Goal: Task Accomplishment & Management: Complete application form

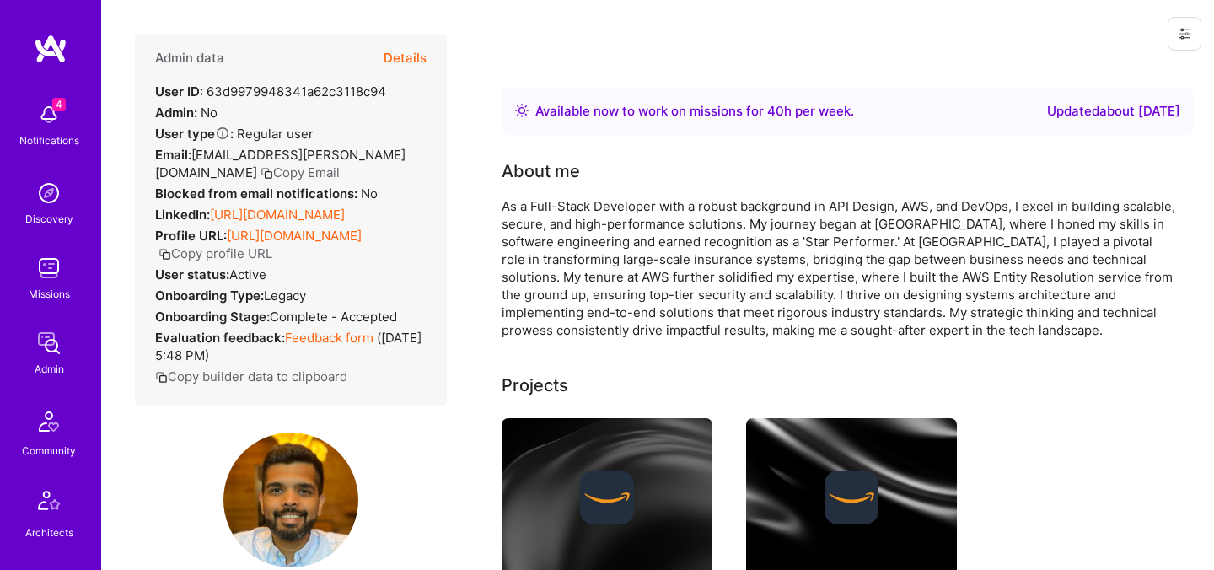
click at [417, 59] on button "Details" at bounding box center [405, 58] width 43 height 49
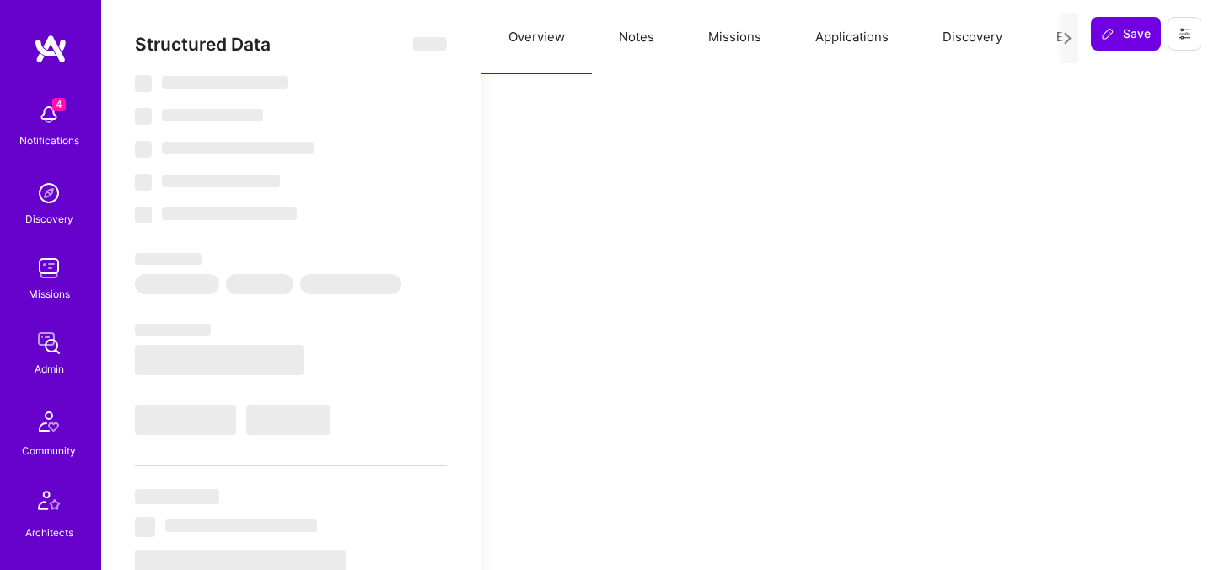
click at [1050, 39] on button "Evaluation" at bounding box center [1086, 37] width 115 height 74
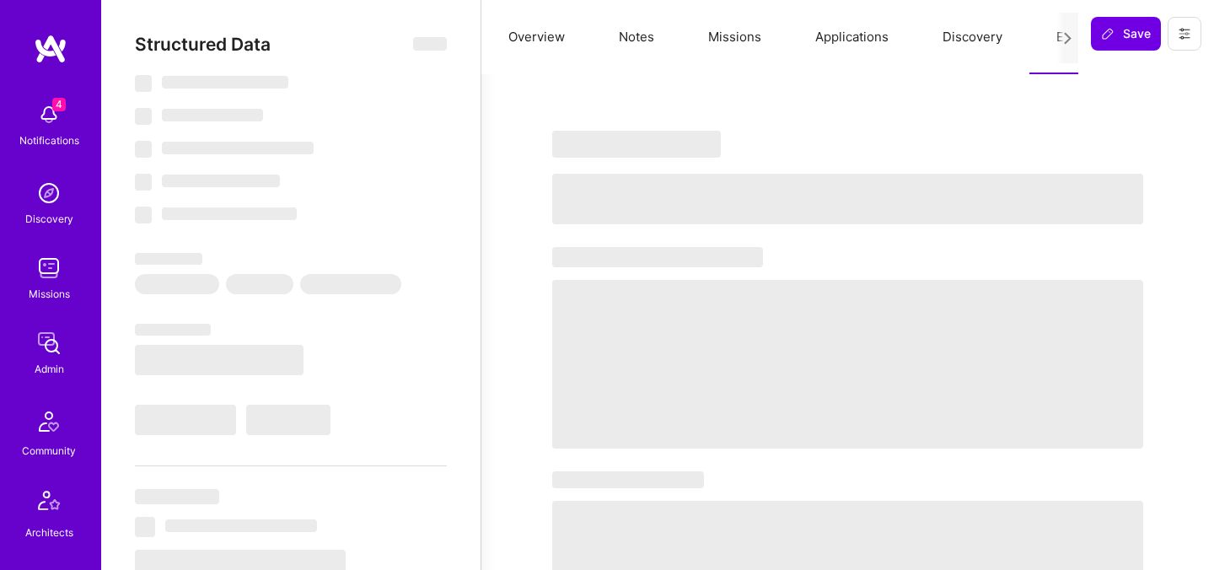
select select "Right Now"
select select "4"
select select "6"
select select "7"
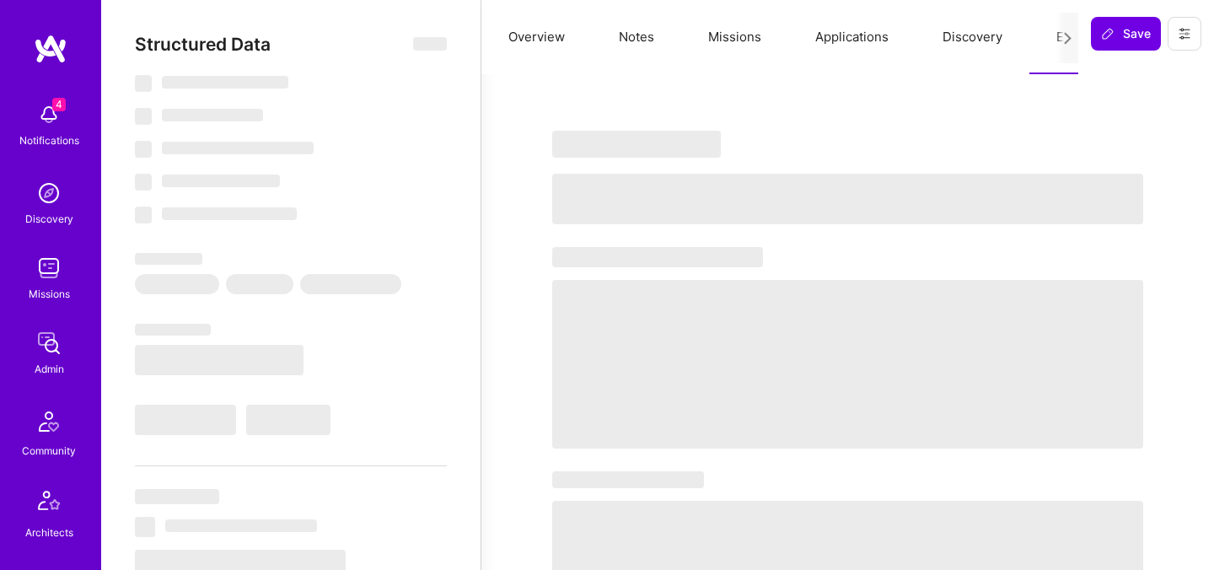
select select "US"
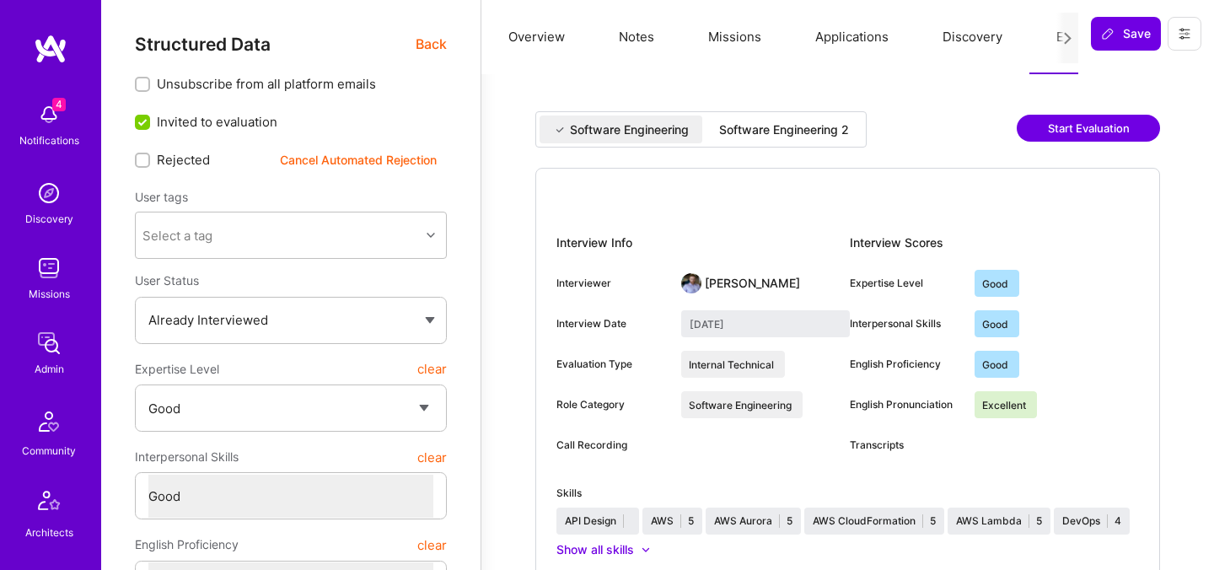
click at [804, 142] on div "Software Engineering 2" at bounding box center [784, 129] width 157 height 28
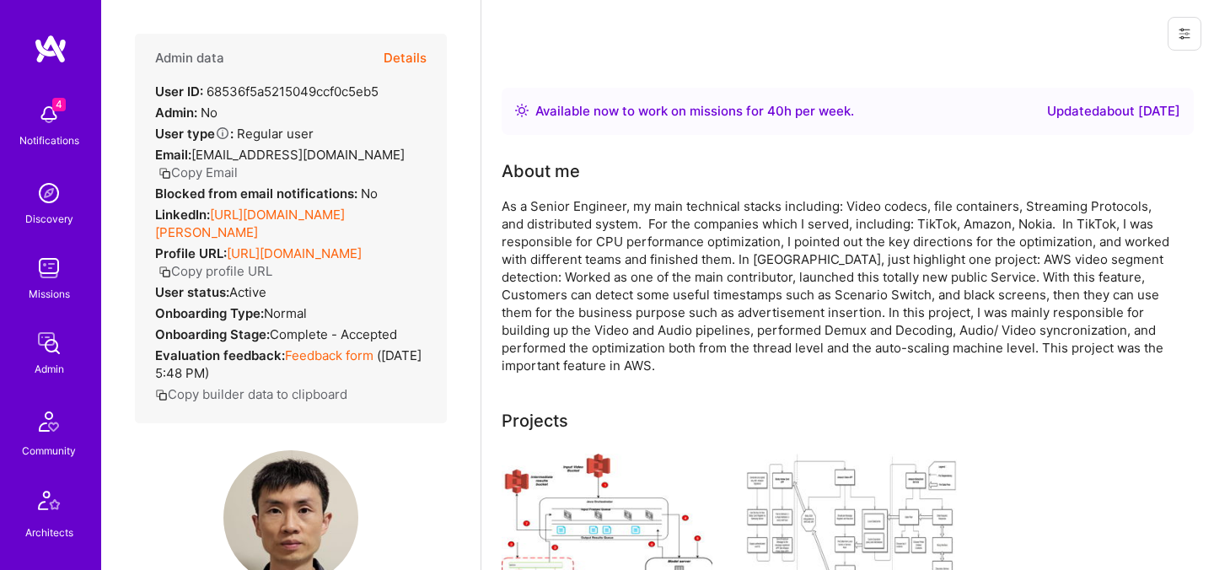
click at [413, 60] on button "Details" at bounding box center [405, 58] width 43 height 49
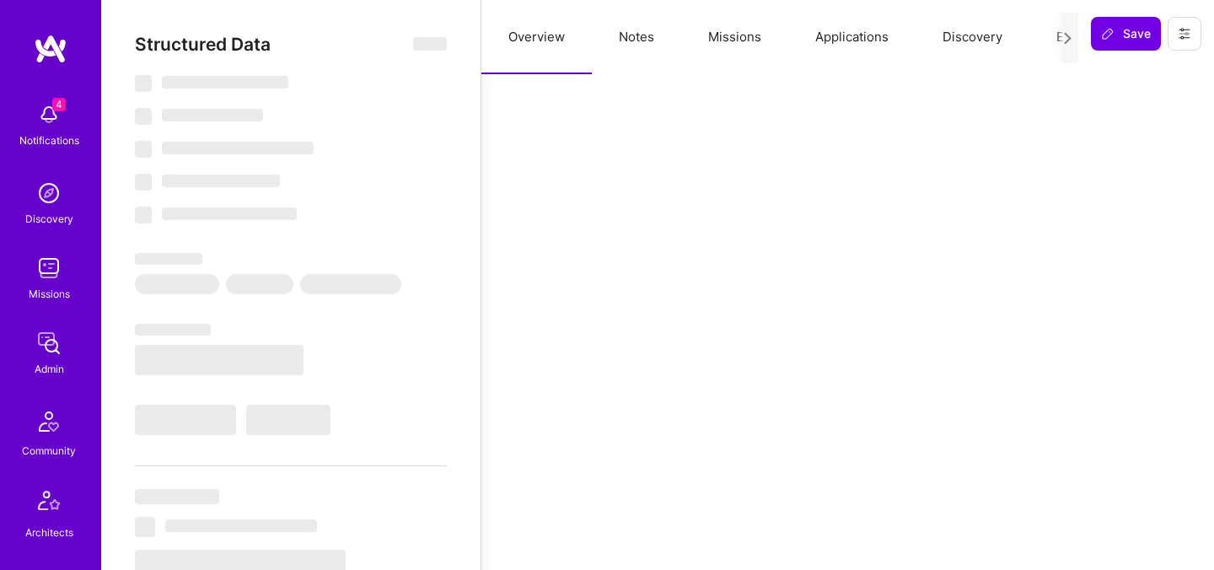
select select "Right Now"
select select "5"
select select "4"
select select "6"
select select "2"
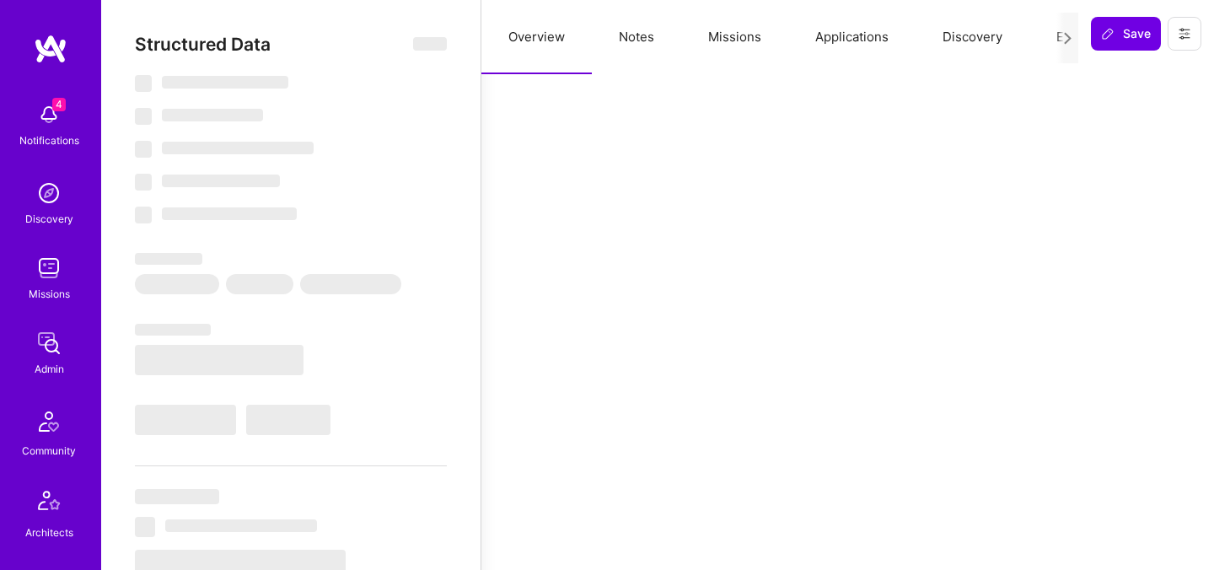
select select "US"
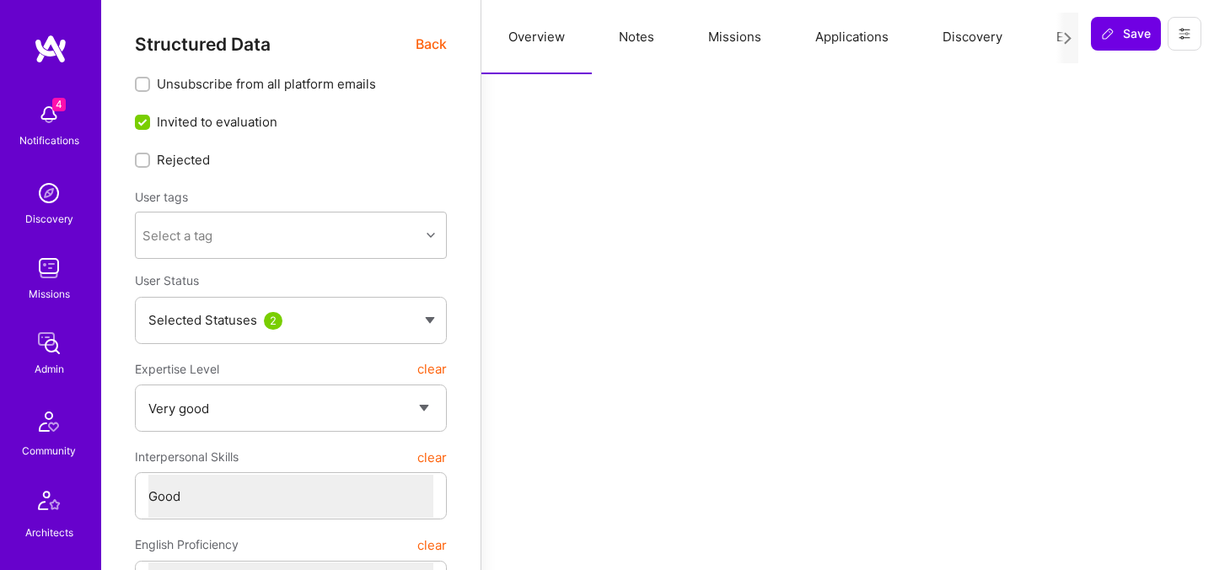
click at [1041, 40] on button "Evaluation" at bounding box center [1086, 37] width 115 height 74
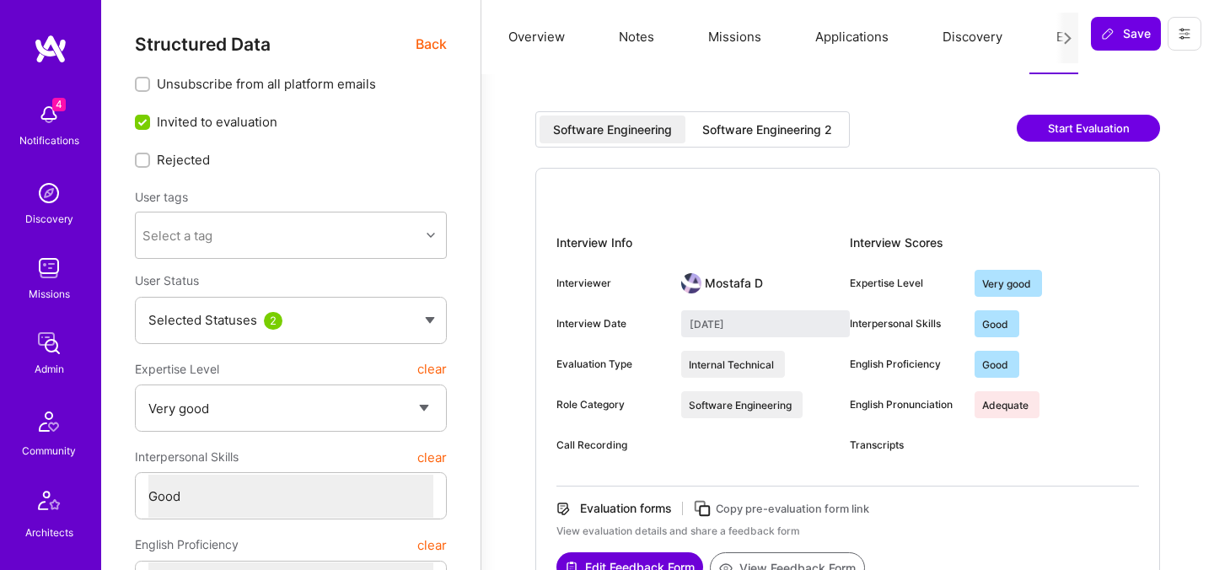
click at [788, 122] on div "Software Engineering 2" at bounding box center [767, 129] width 130 height 17
type input "September 15, 2025"
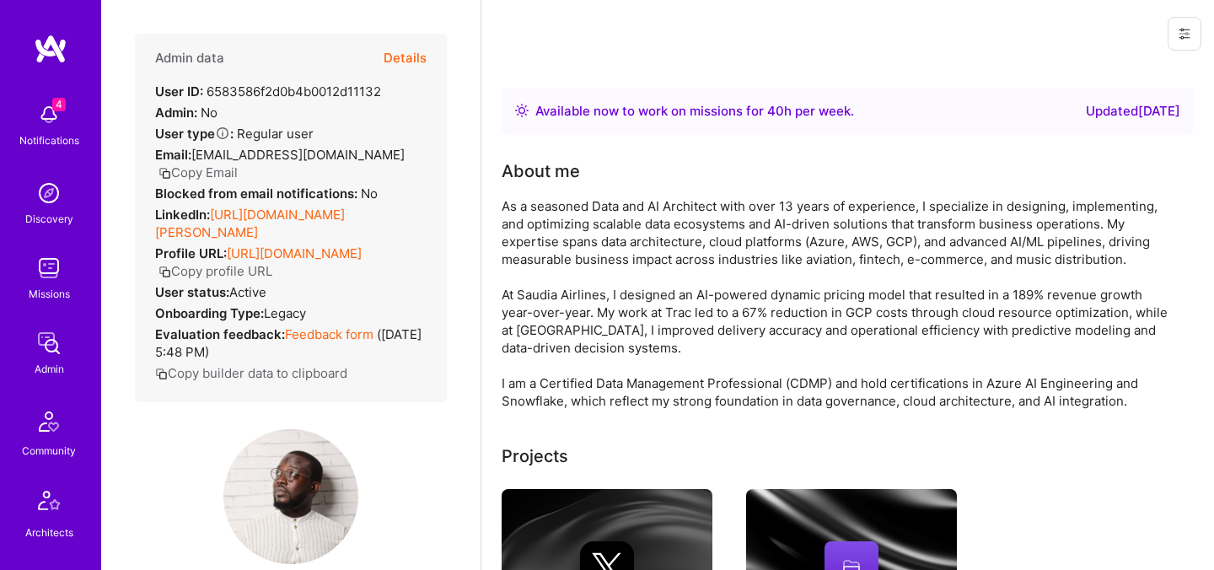
click at [421, 47] on button "Details" at bounding box center [405, 58] width 43 height 49
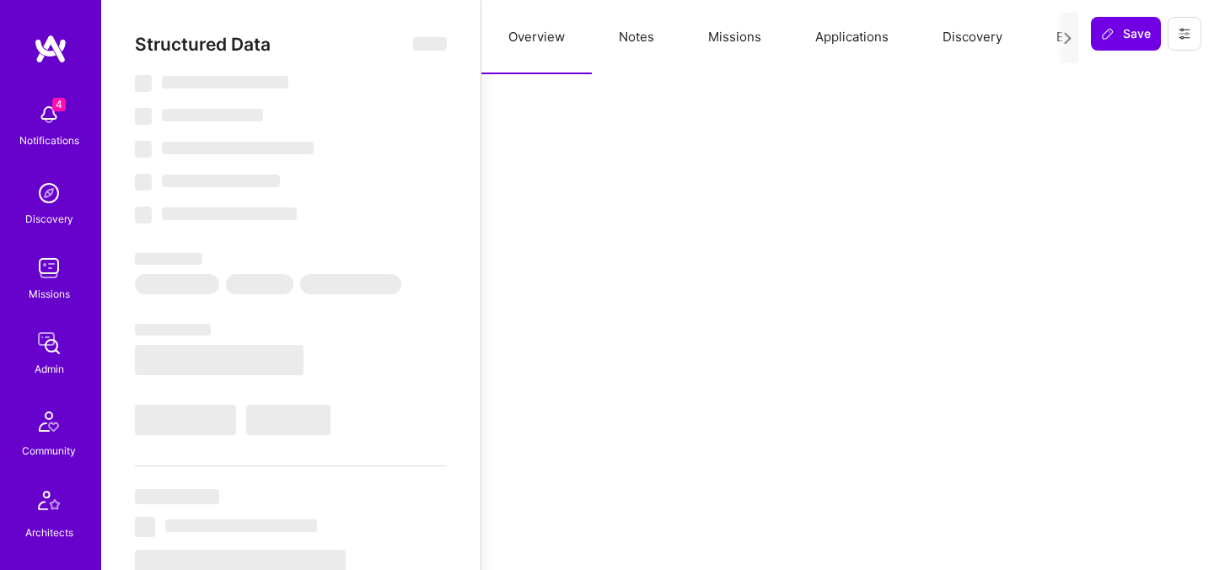
click at [1049, 24] on button "Evaluation" at bounding box center [1086, 37] width 115 height 74
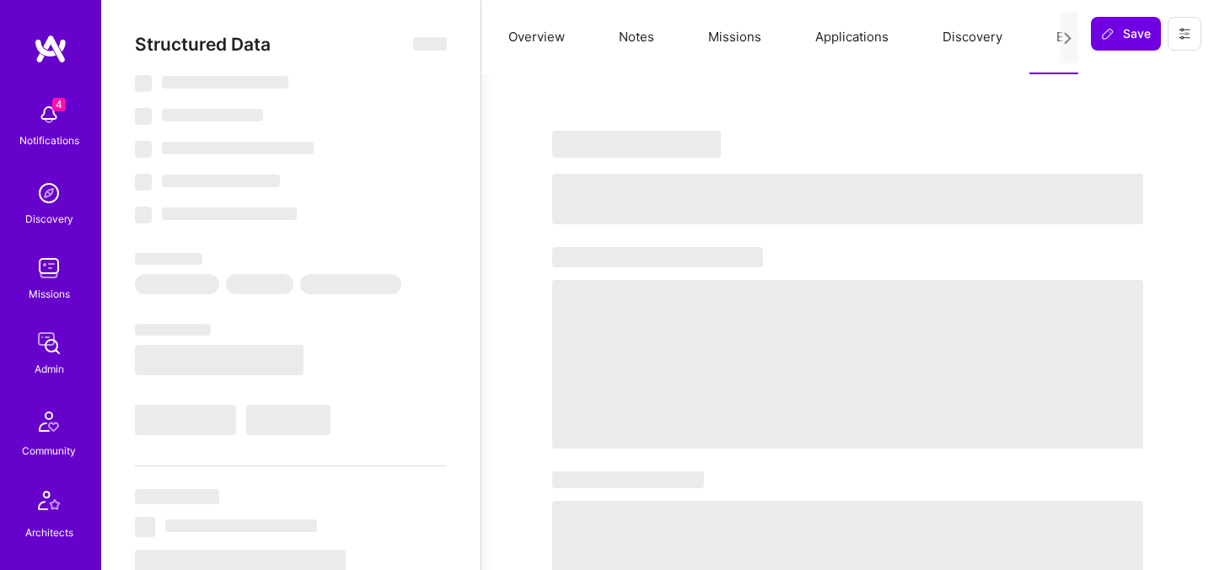
select select "Right Now"
select select "4"
select select "6"
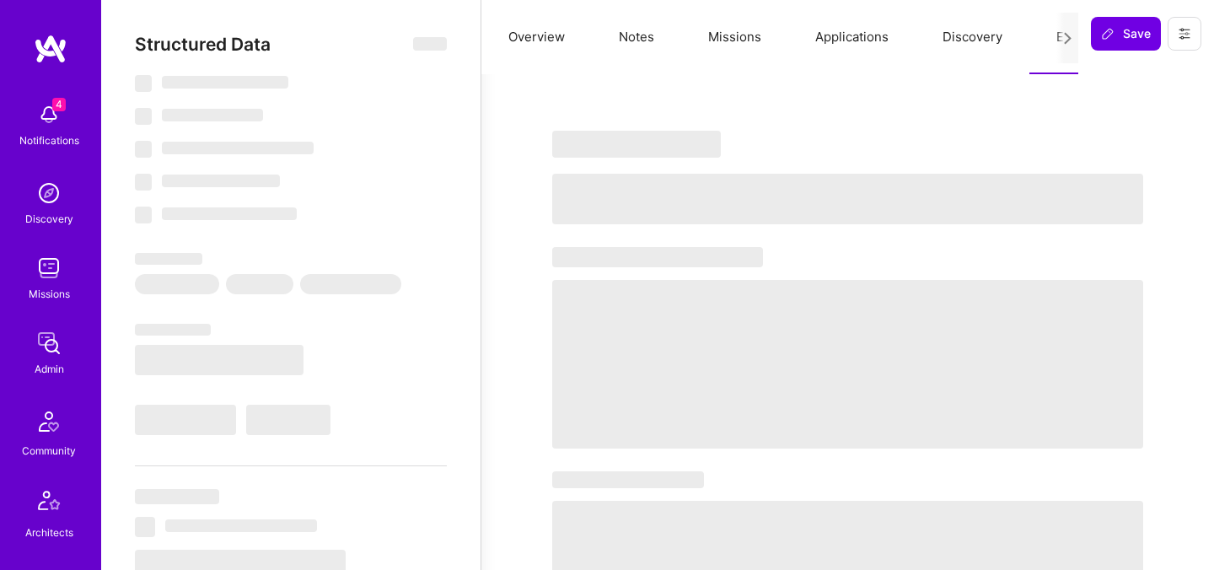
select select "DE"
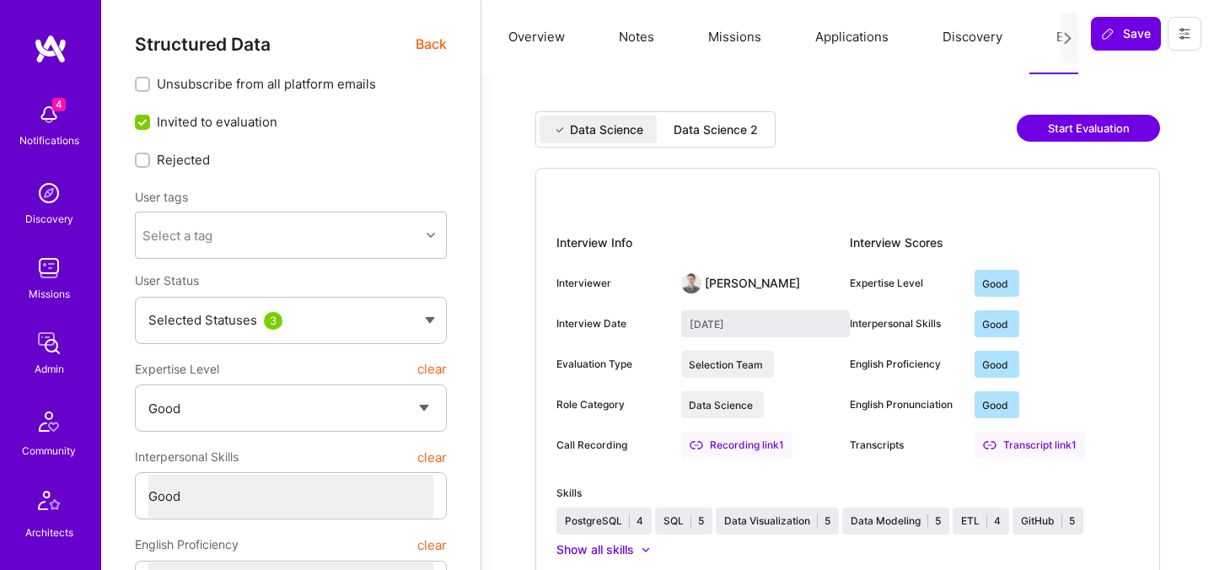
click at [734, 138] on div "Data Science 2" at bounding box center [715, 129] width 111 height 28
type input "September 22, 2025"
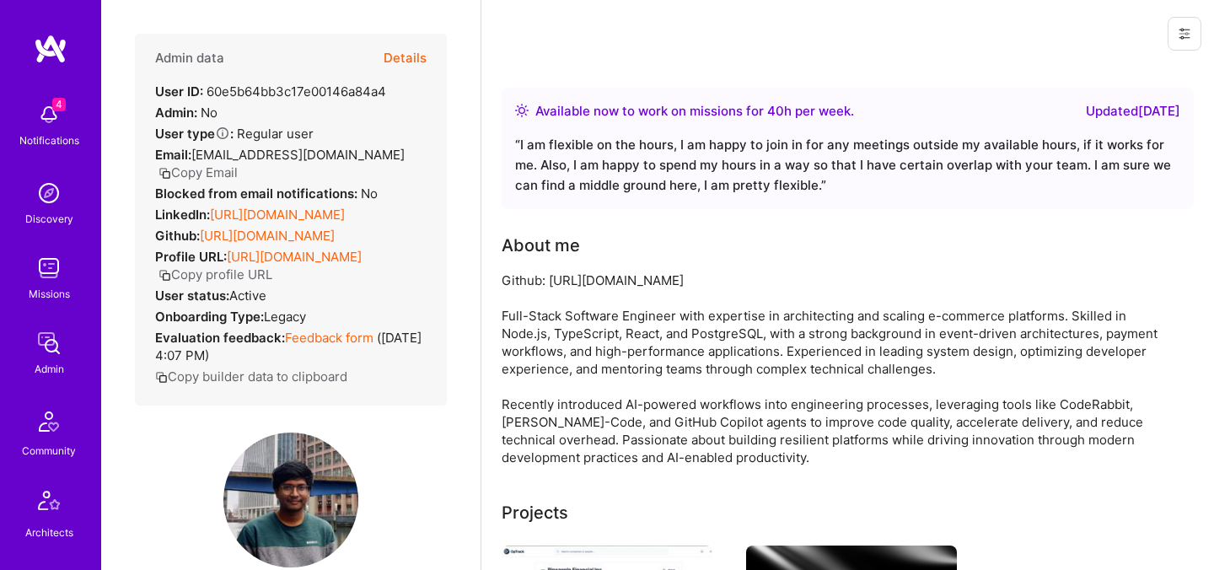
click at [414, 65] on button "Details" at bounding box center [405, 58] width 43 height 49
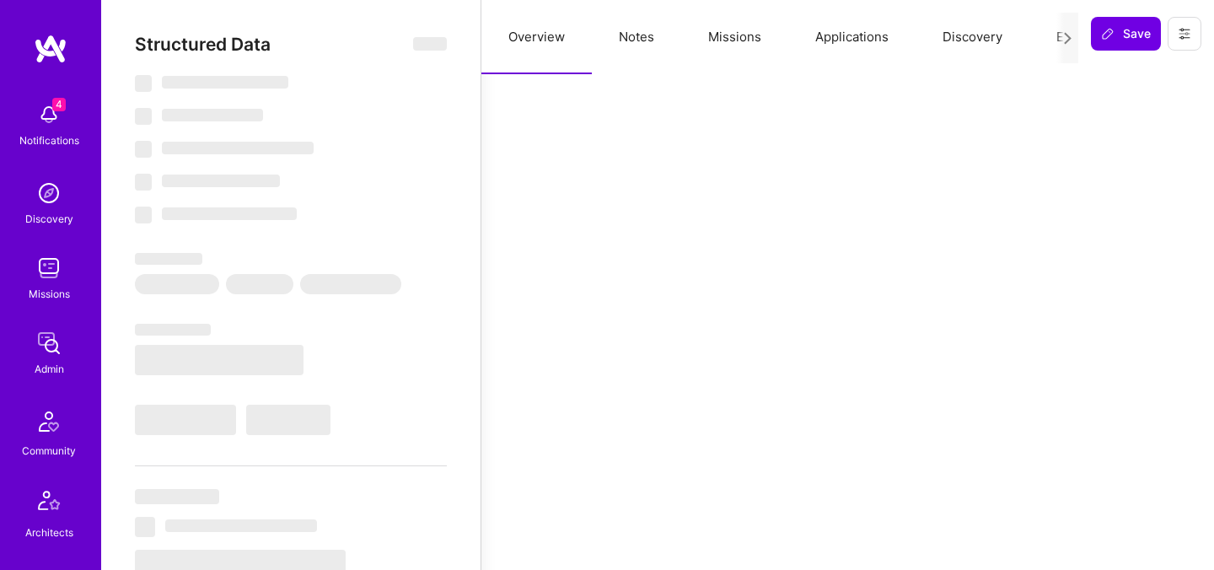
click at [1044, 42] on button "Evaluation" at bounding box center [1086, 37] width 115 height 74
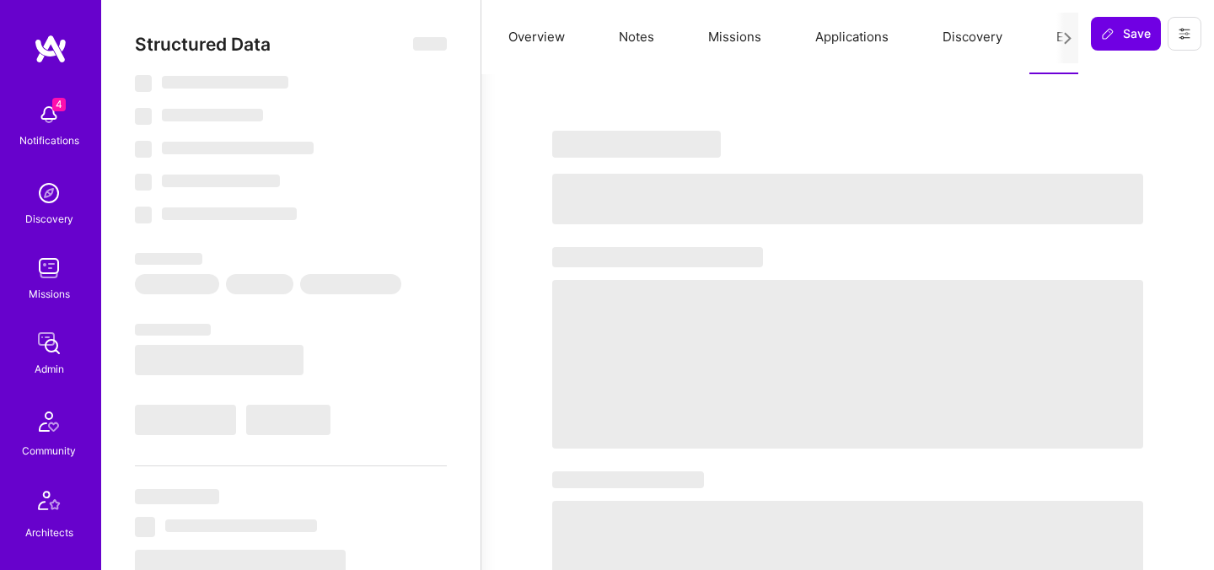
select select "Right Now"
select select "5"
select select "7"
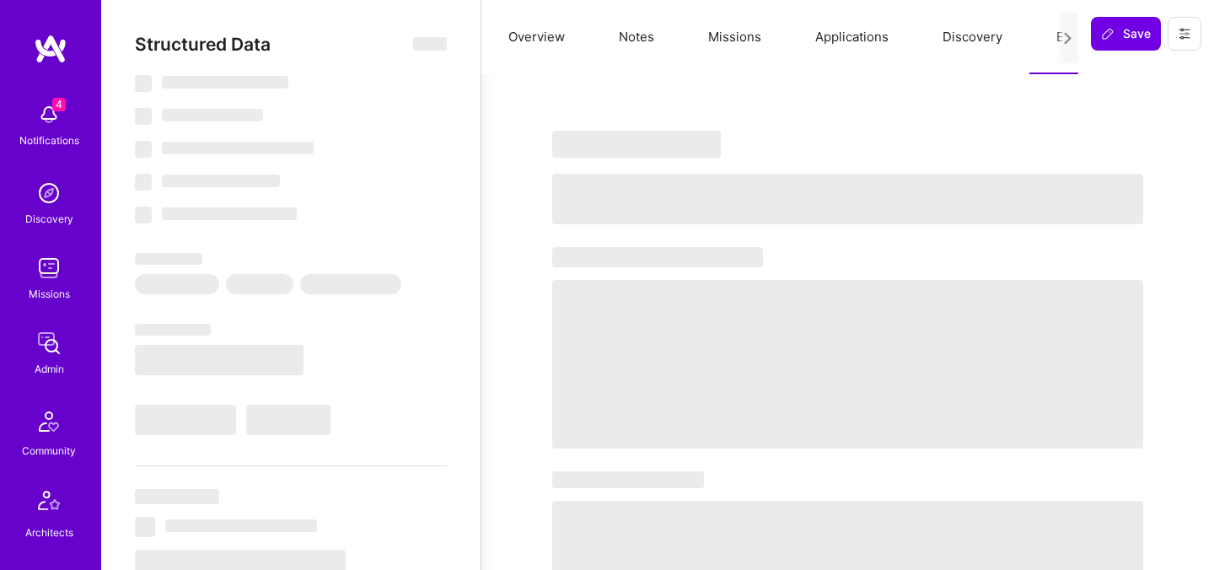
select select "GB"
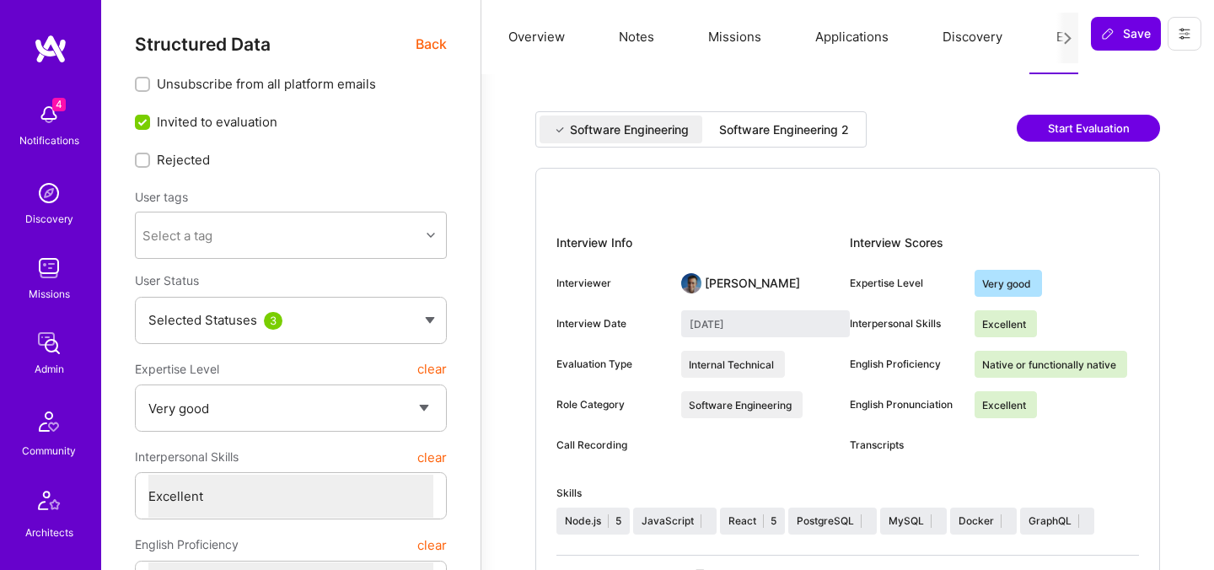
click at [842, 122] on div "Software Engineering 2" at bounding box center [784, 129] width 130 height 17
type input "[DATE]"
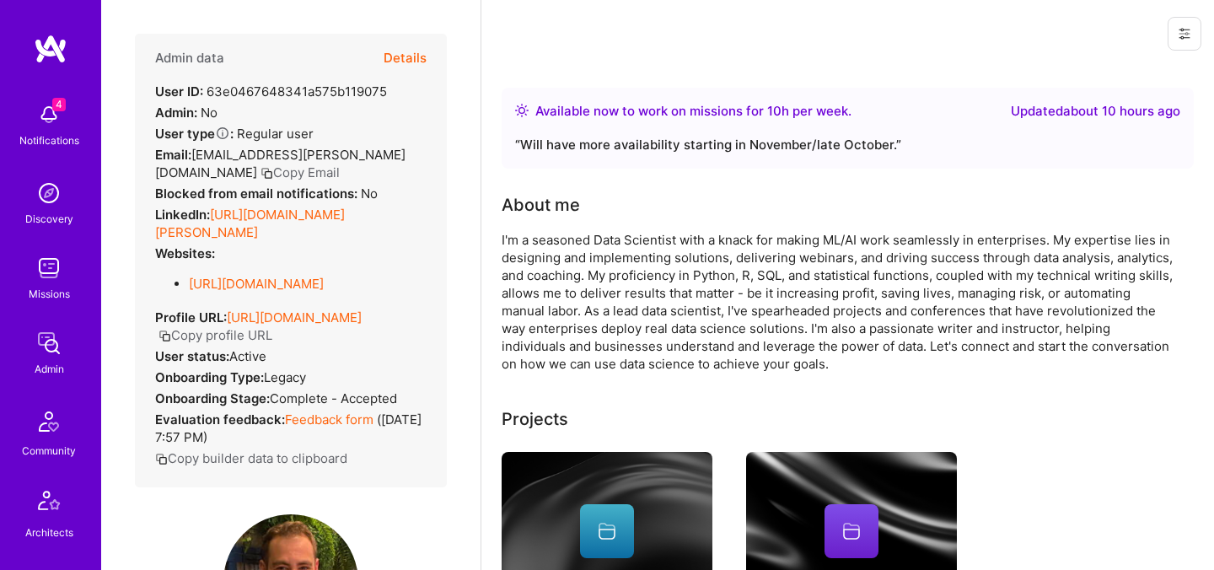
click at [416, 61] on button "Details" at bounding box center [405, 58] width 43 height 49
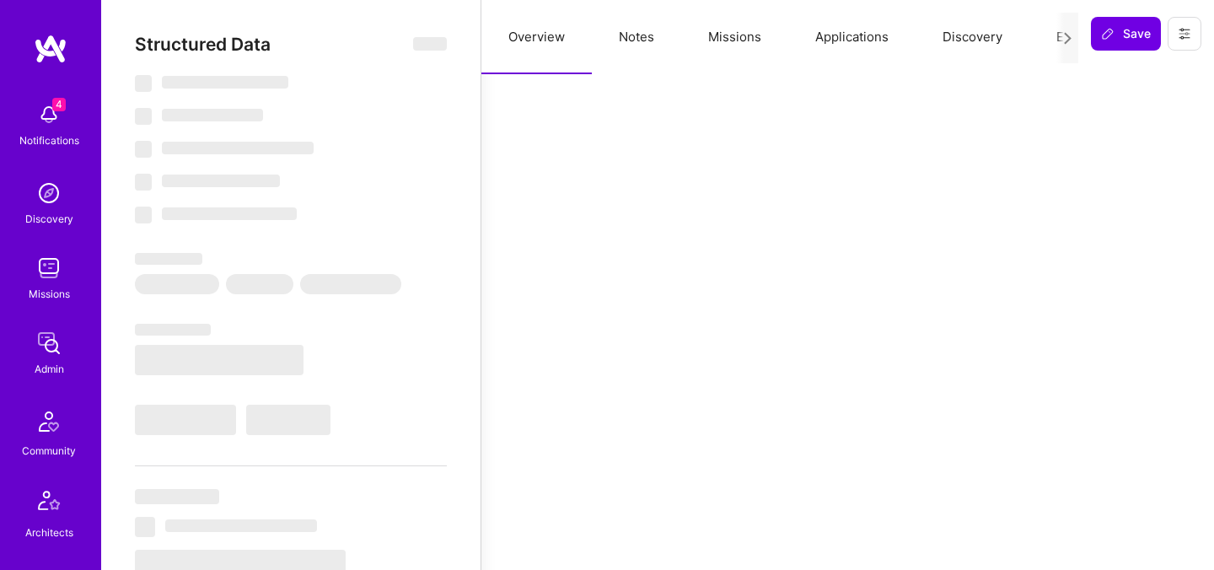
click at [1038, 44] on button "Evaluation" at bounding box center [1086, 37] width 115 height 74
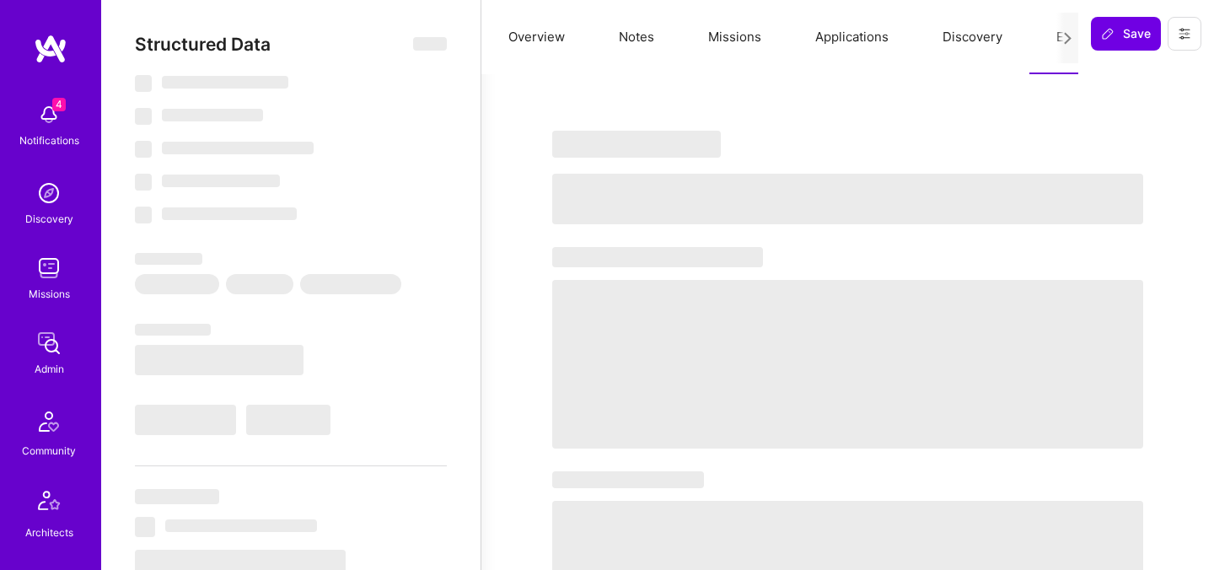
select select "Right Now"
select select "5"
select select "7"
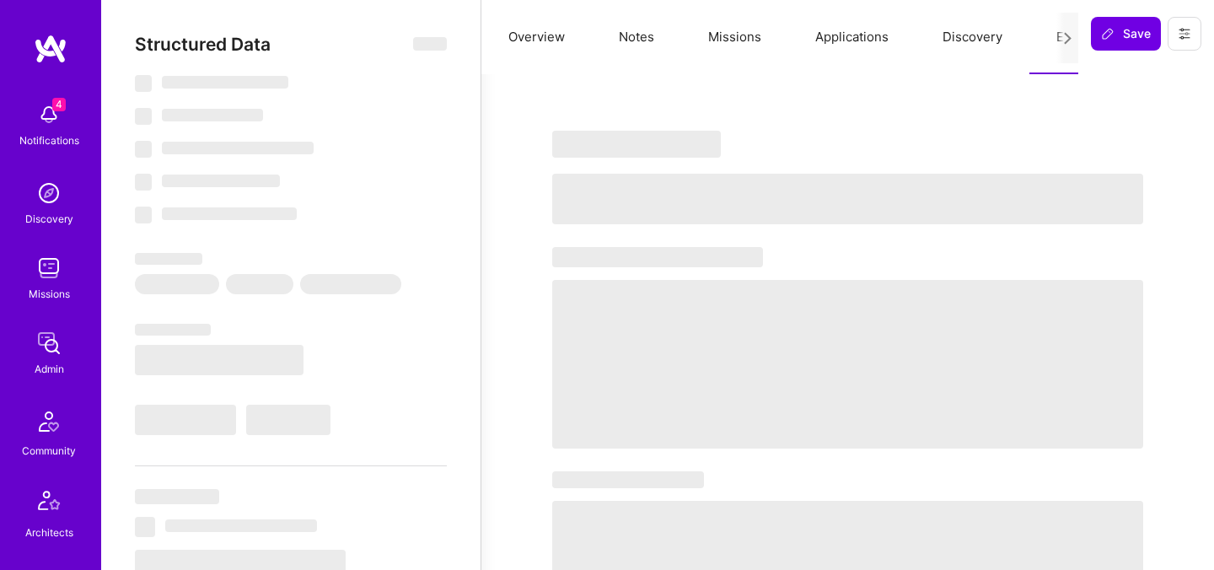
select select "AU"
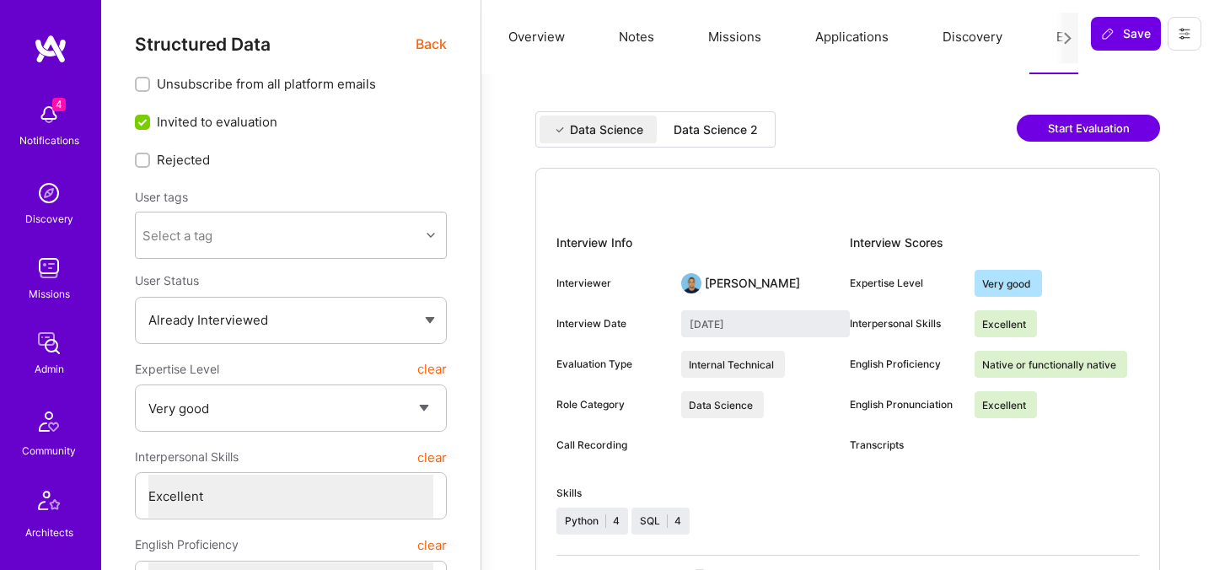
click at [724, 124] on div "Data Science 2" at bounding box center [716, 129] width 84 height 17
type input "[DATE]"
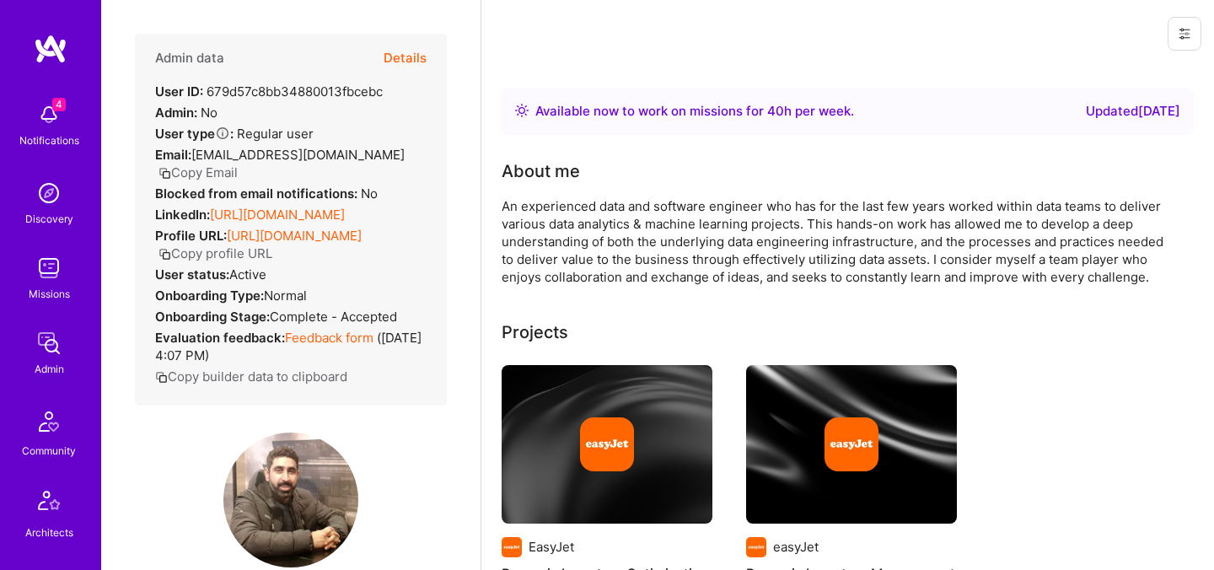
click at [415, 66] on button "Details" at bounding box center [405, 58] width 43 height 49
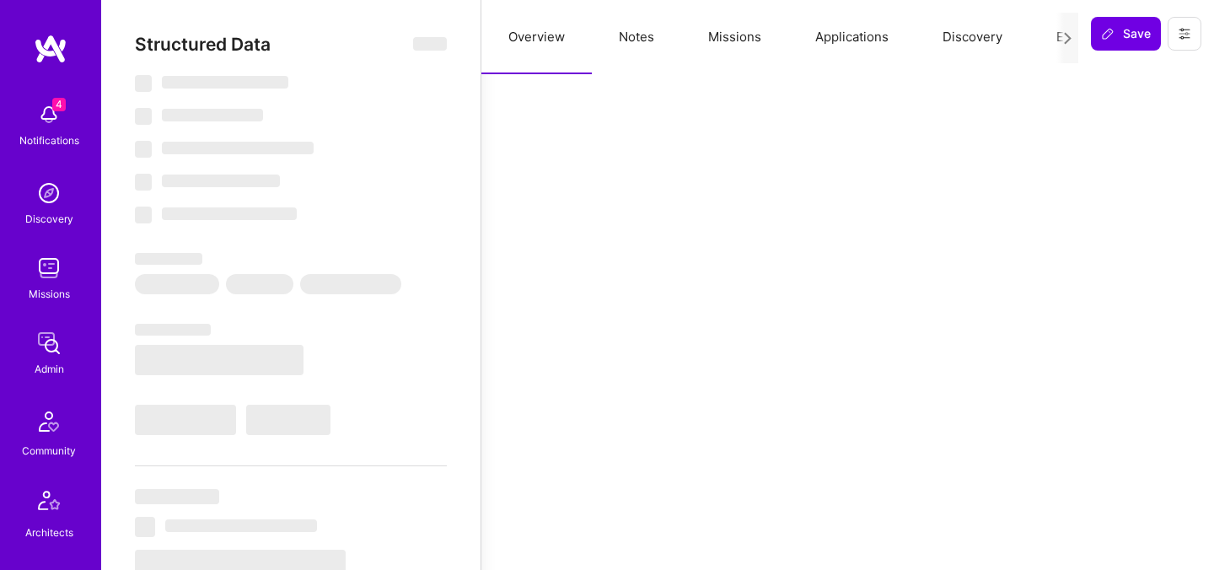
click at [1045, 39] on button "Evaluation" at bounding box center [1086, 37] width 115 height 74
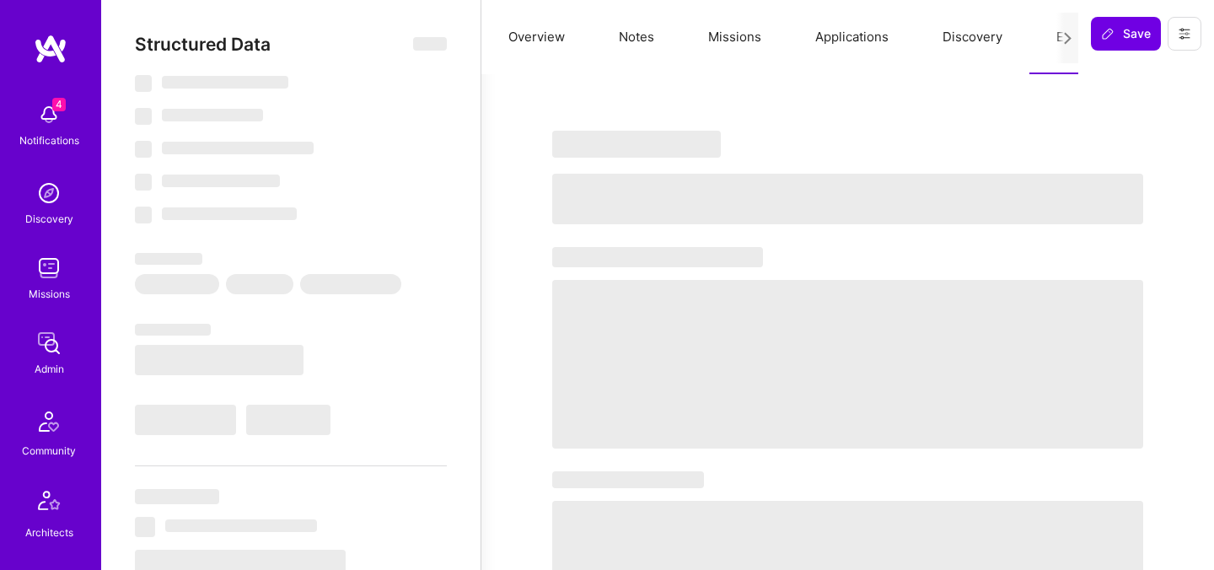
select select "Right Now"
select select "4"
select select "7"
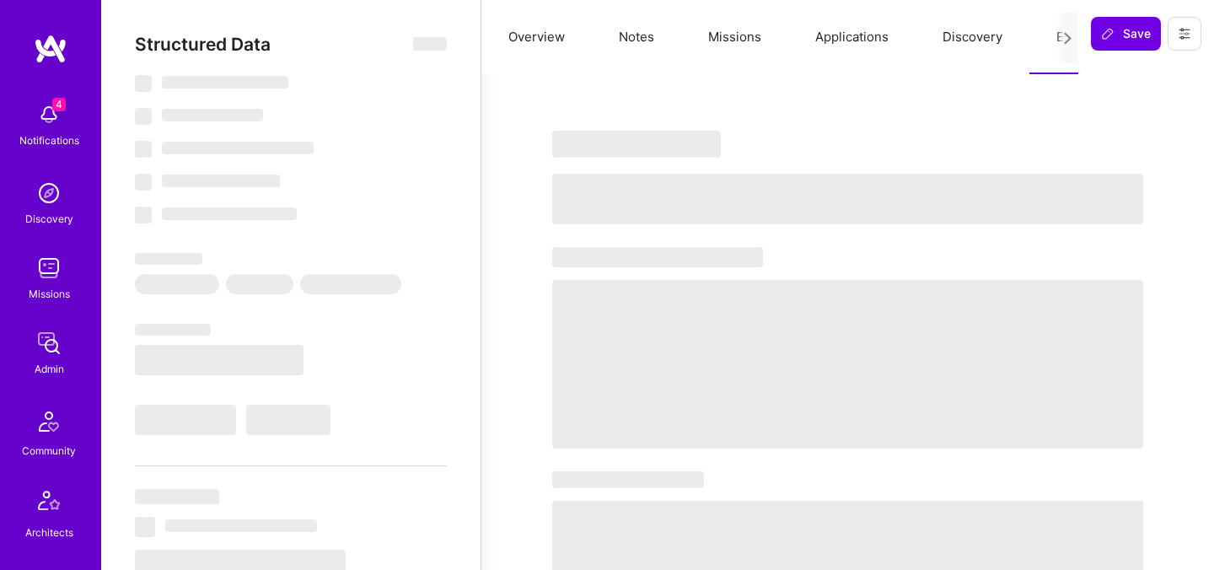
select select "GB"
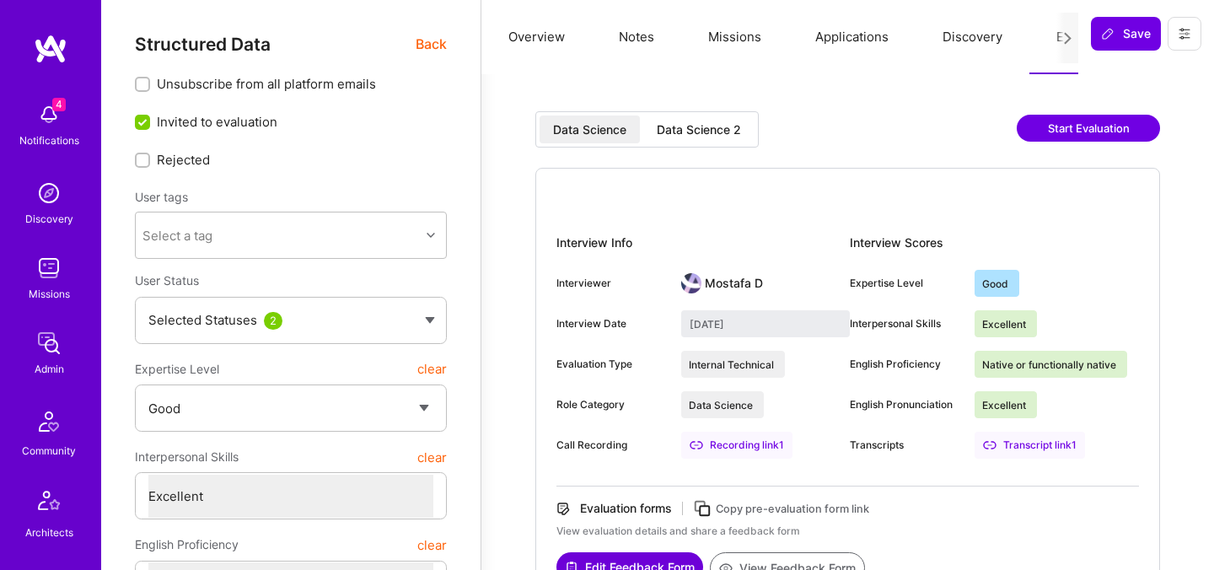
click at [693, 125] on div "Data Science 2" at bounding box center [699, 129] width 84 height 17
type input "[DATE]"
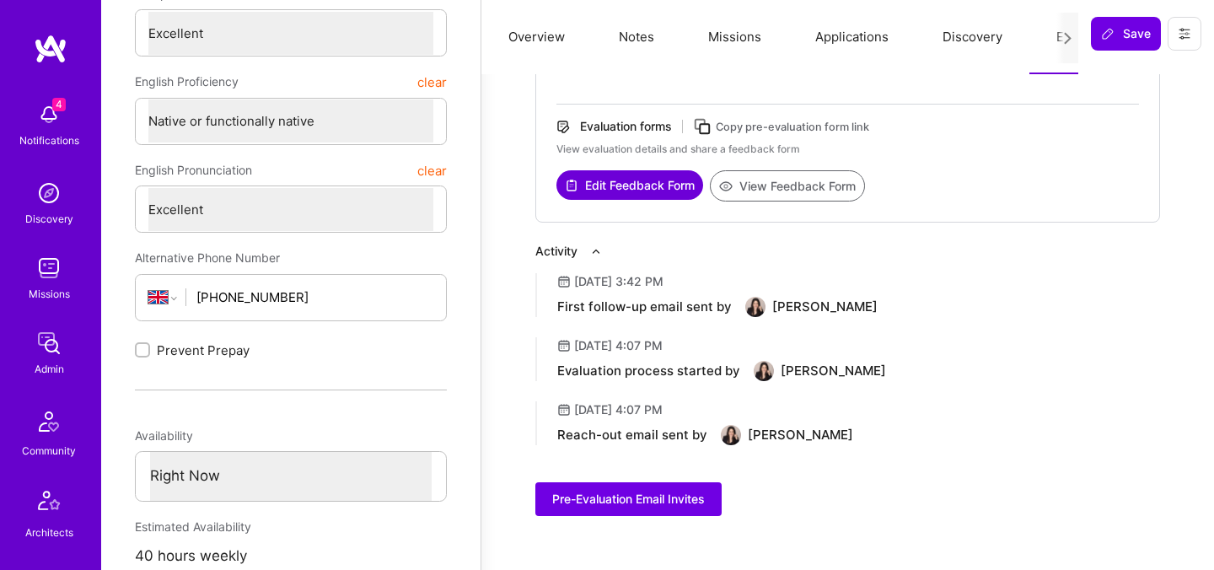
scroll to position [469, 0]
